Goal: Information Seeking & Learning: Learn about a topic

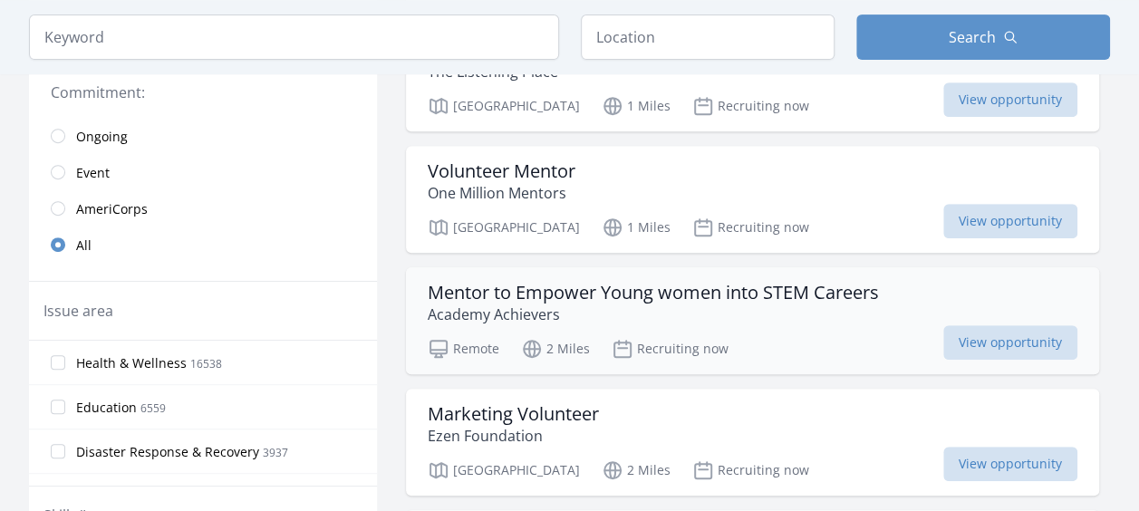
scroll to position [91, 0]
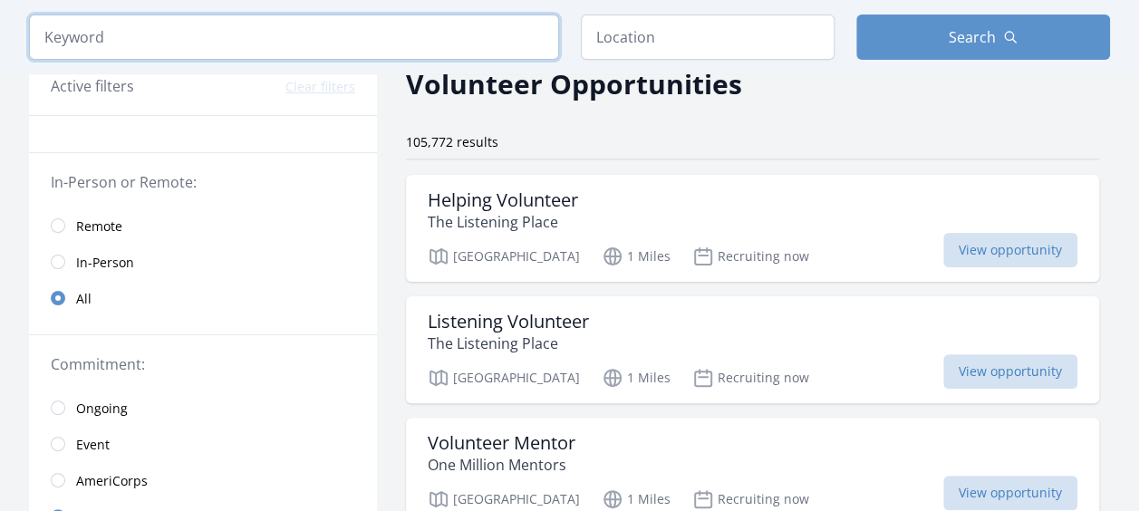
click at [379, 36] on input "search" at bounding box center [294, 36] width 530 height 45
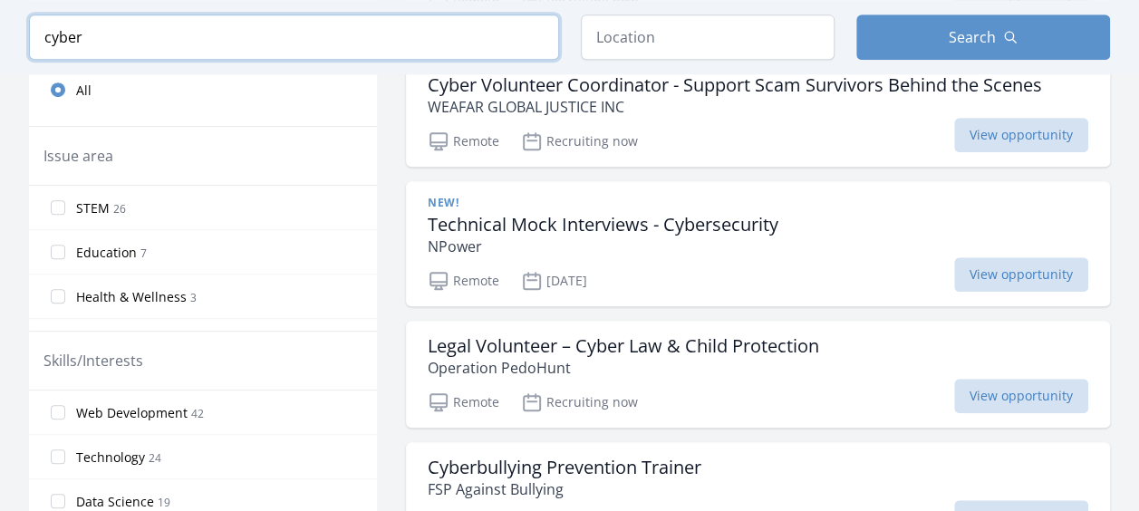
scroll to position [544, 0]
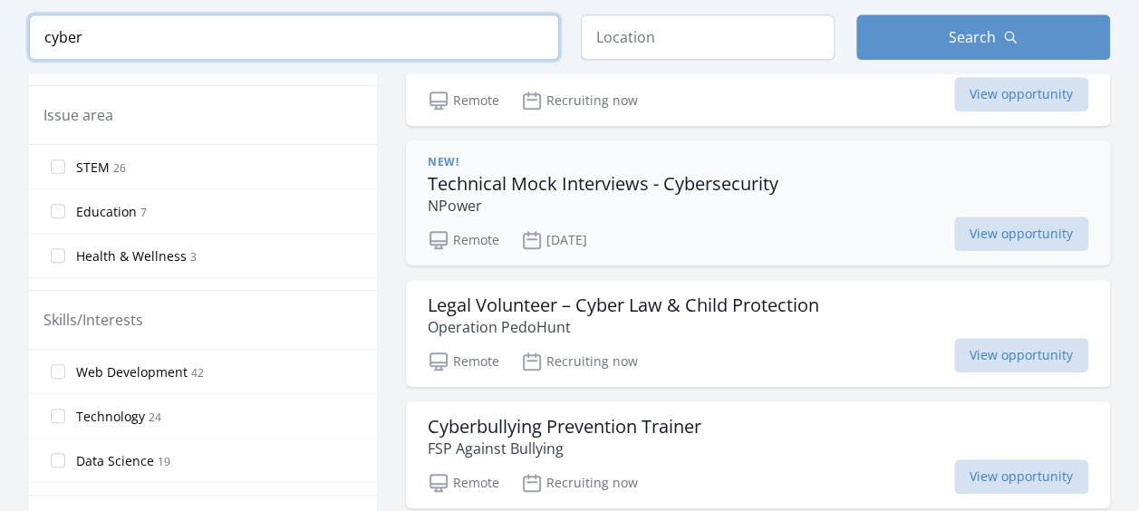
type input "cyber"
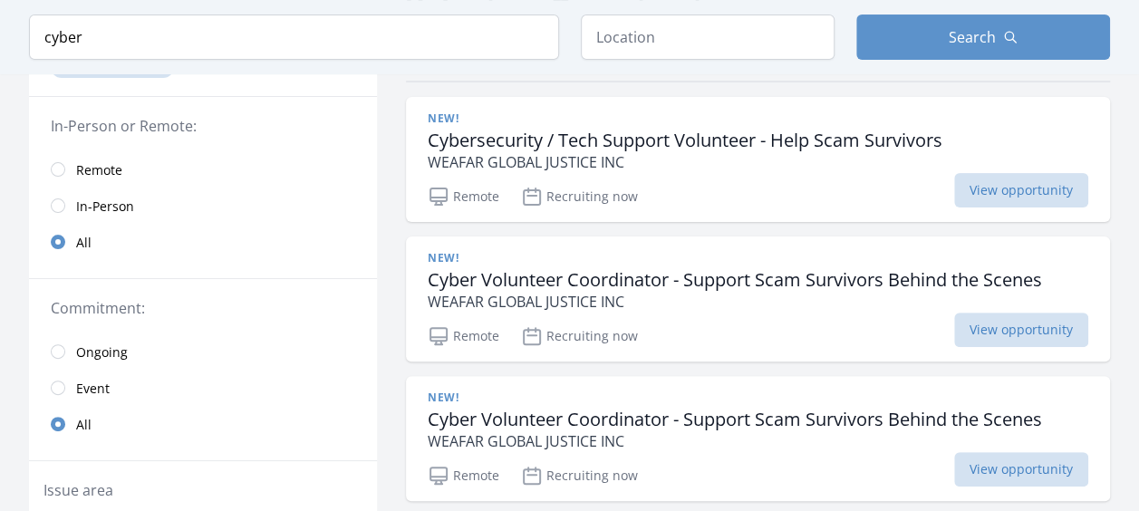
scroll to position [181, 0]
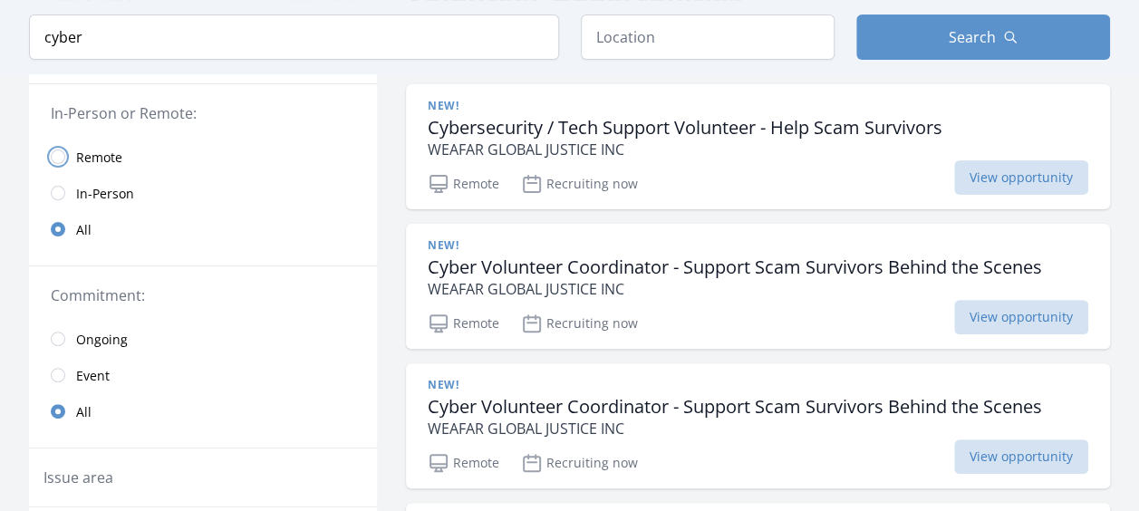
click at [58, 156] on input "radio" at bounding box center [58, 157] width 14 height 14
click at [738, 34] on input "text" at bounding box center [708, 36] width 254 height 45
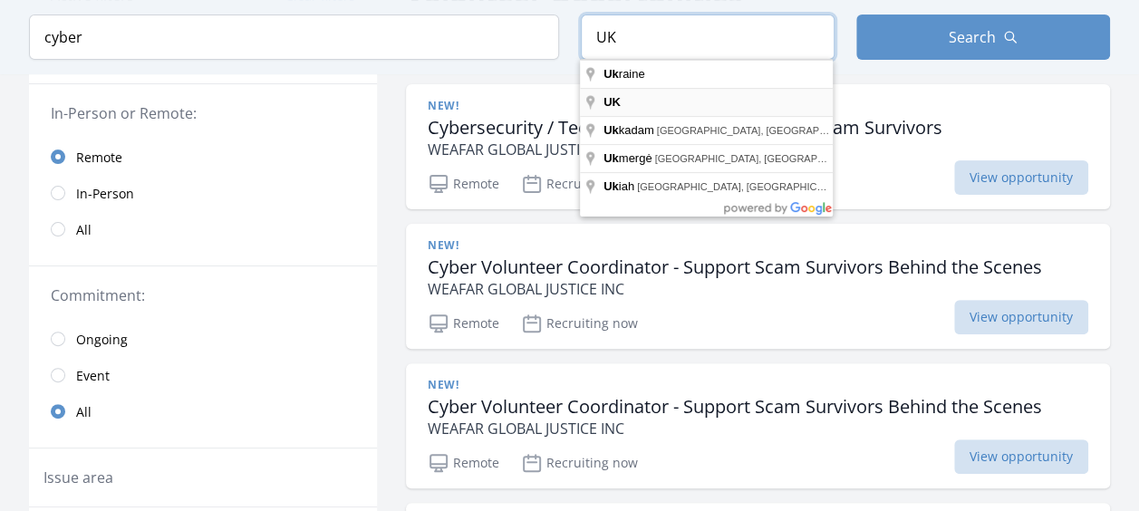
type input "UK"
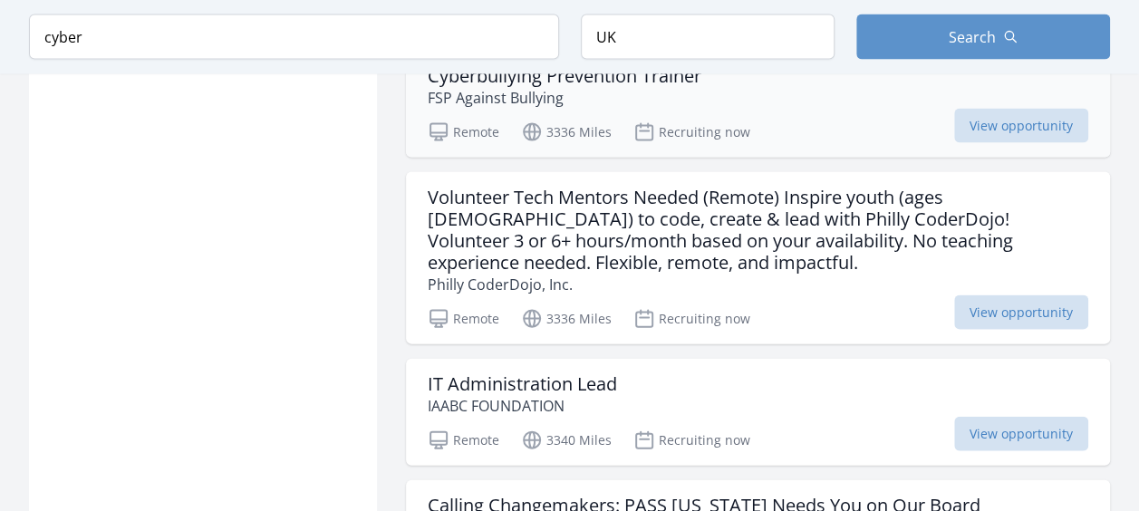
scroll to position [1812, 0]
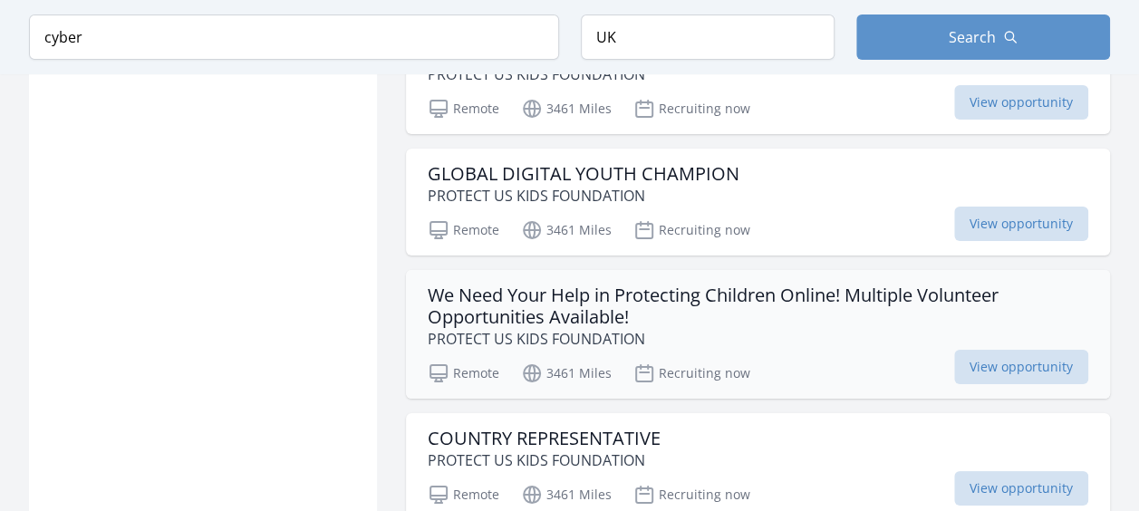
scroll to position [3262, 0]
